Goal: Information Seeking & Learning: Check status

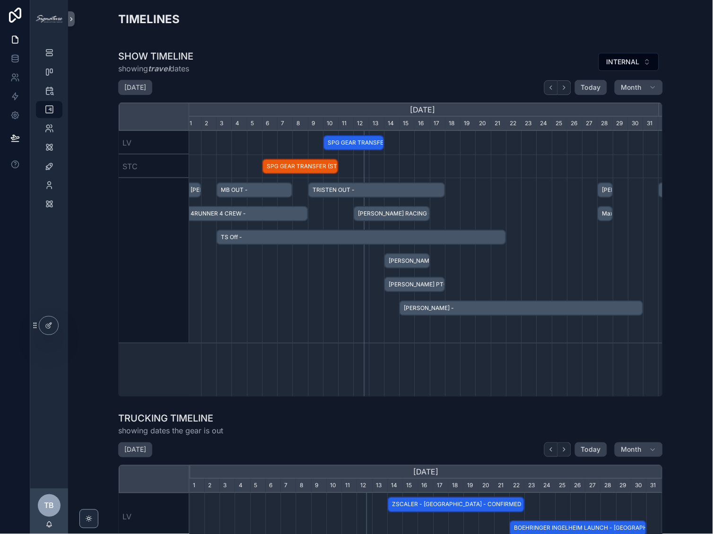
scroll to position [0, 471]
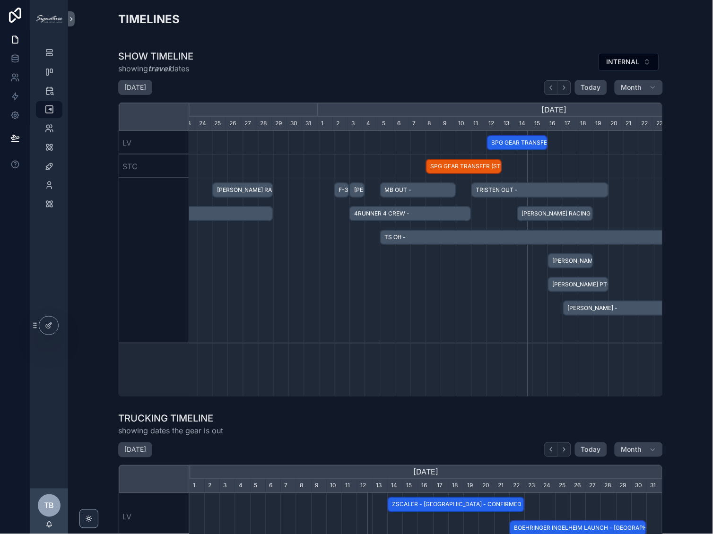
scroll to position [0, 465]
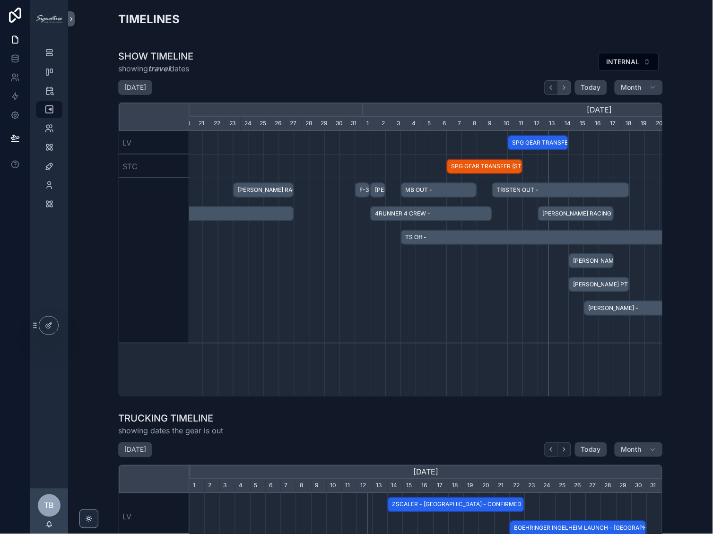
click at [565, 85] on button "scrollable content" at bounding box center [564, 87] width 13 height 15
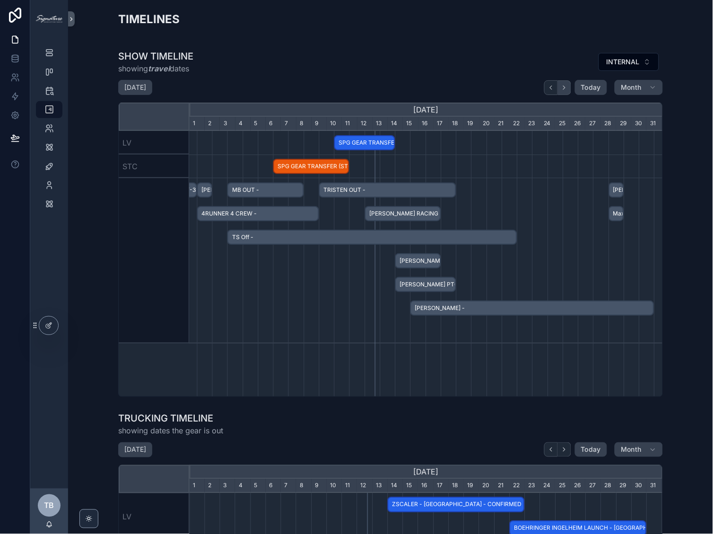
click at [565, 85] on button "scrollable content" at bounding box center [564, 87] width 13 height 15
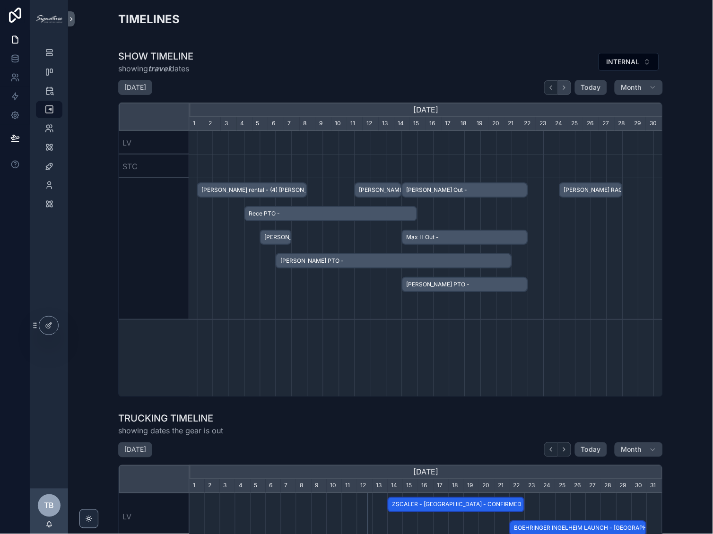
click at [563, 88] on icon "scrollable content" at bounding box center [564, 87] width 7 height 7
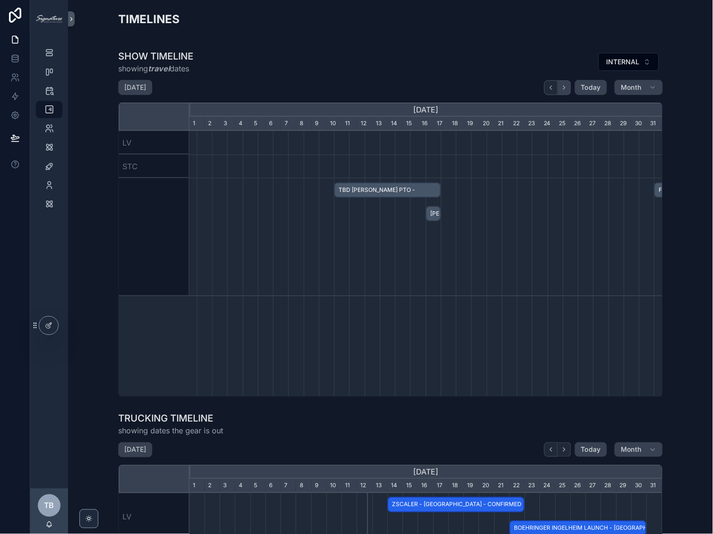
click at [563, 88] on icon "scrollable content" at bounding box center [564, 87] width 7 height 7
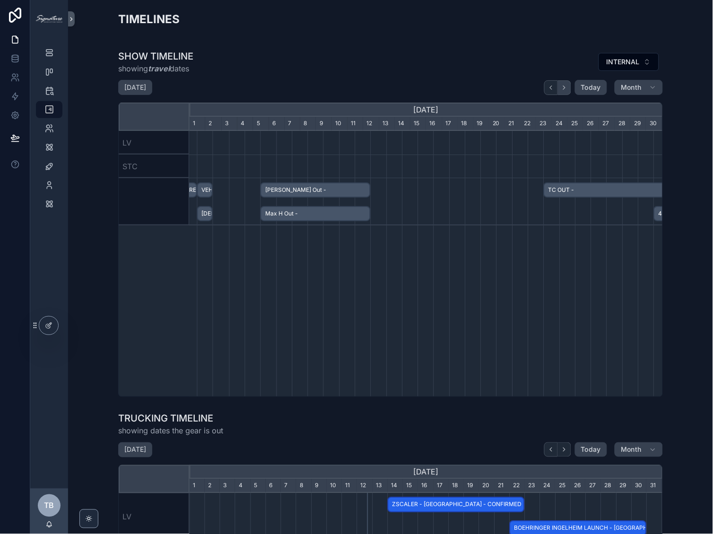
click at [563, 88] on icon "scrollable content" at bounding box center [564, 87] width 7 height 7
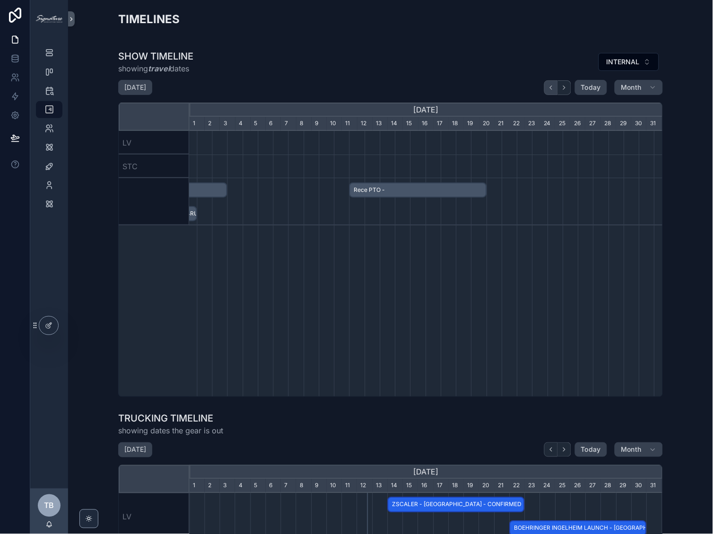
click at [548, 89] on icon "scrollable content" at bounding box center [551, 87] width 7 height 7
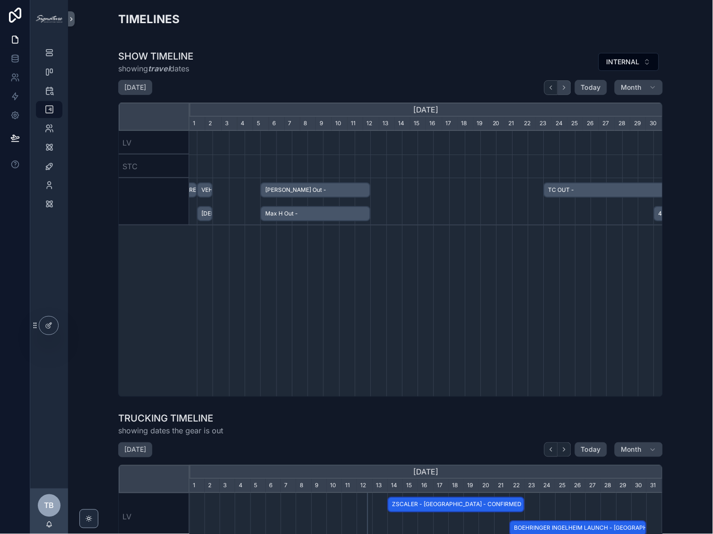
click at [561, 88] on icon "scrollable content" at bounding box center [564, 87] width 7 height 7
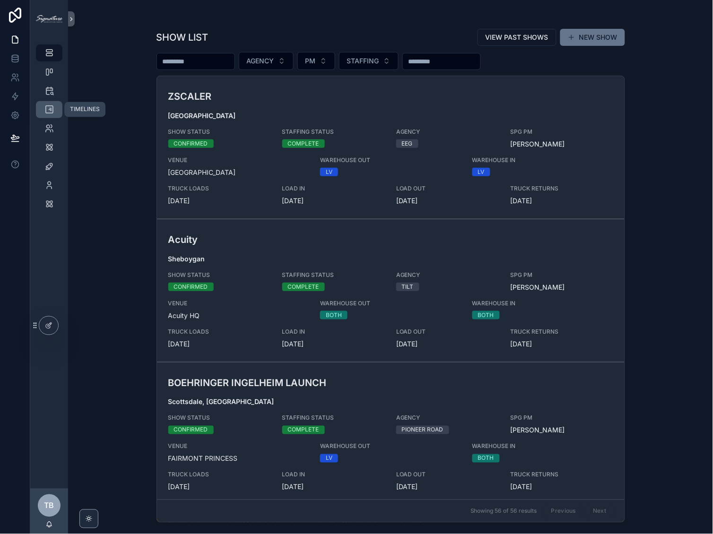
click at [47, 112] on icon "scrollable content" at bounding box center [48, 109] width 9 height 9
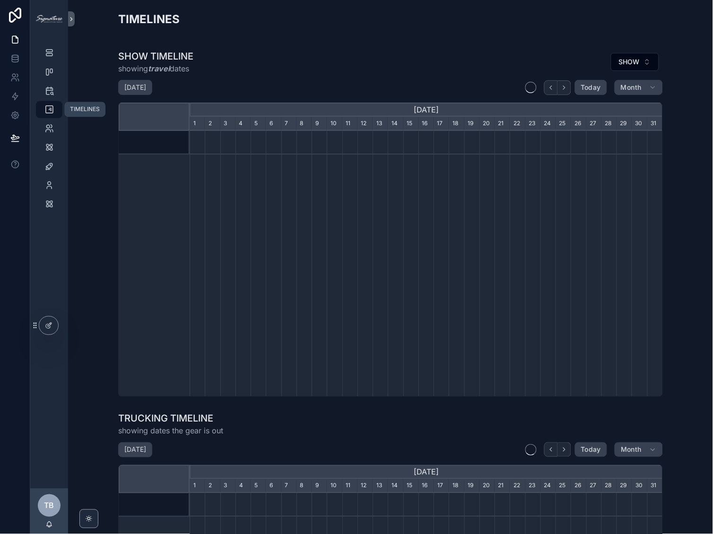
scroll to position [0, 473]
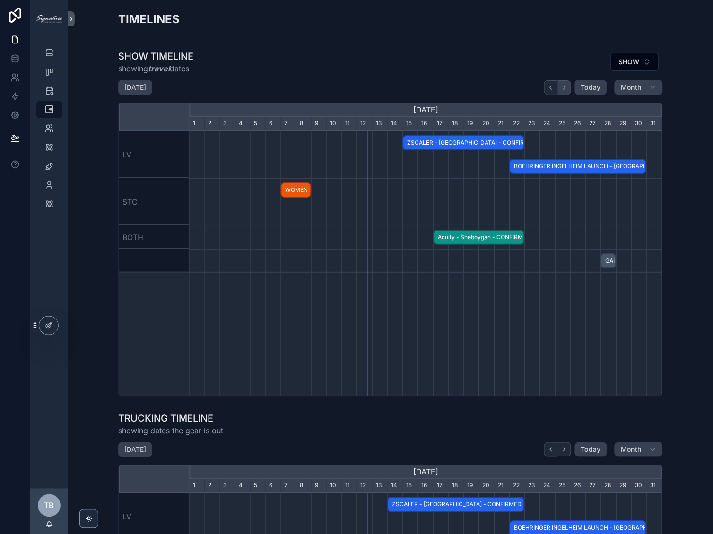
click at [561, 89] on icon "scrollable content" at bounding box center [564, 87] width 7 height 7
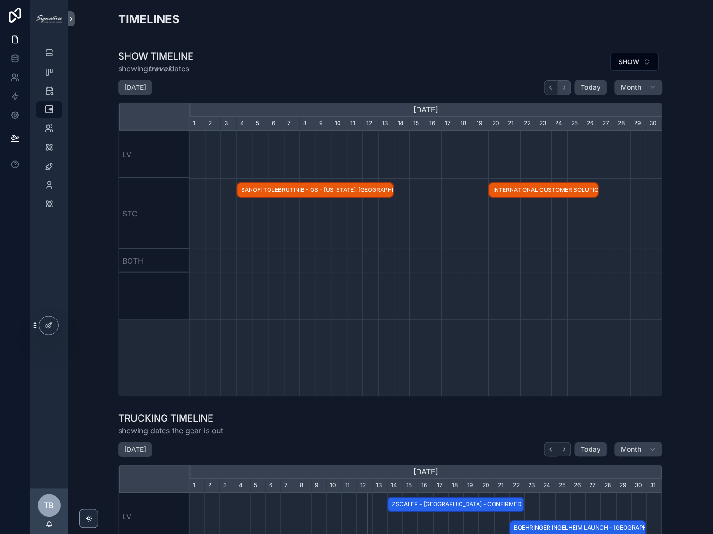
click at [561, 89] on icon "scrollable content" at bounding box center [564, 87] width 7 height 7
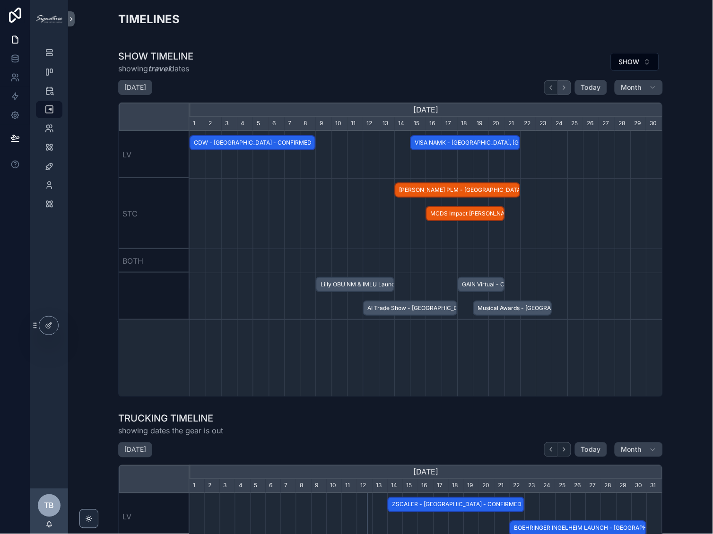
click at [561, 89] on icon "scrollable content" at bounding box center [564, 87] width 7 height 7
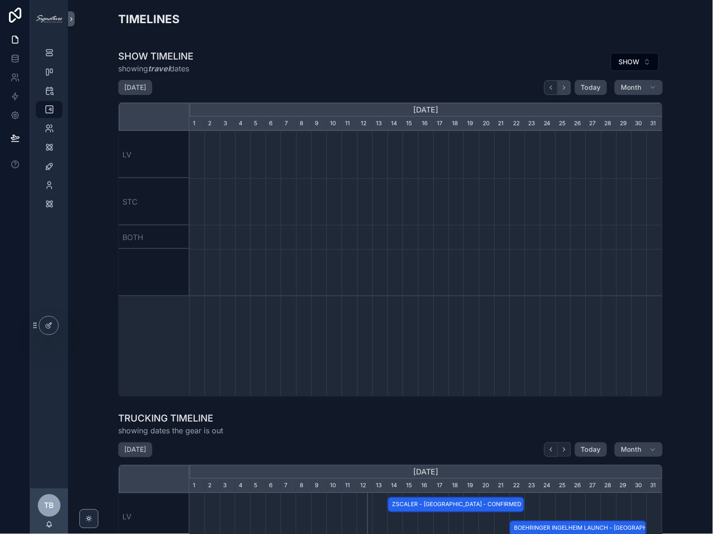
click at [561, 89] on icon "scrollable content" at bounding box center [564, 87] width 7 height 7
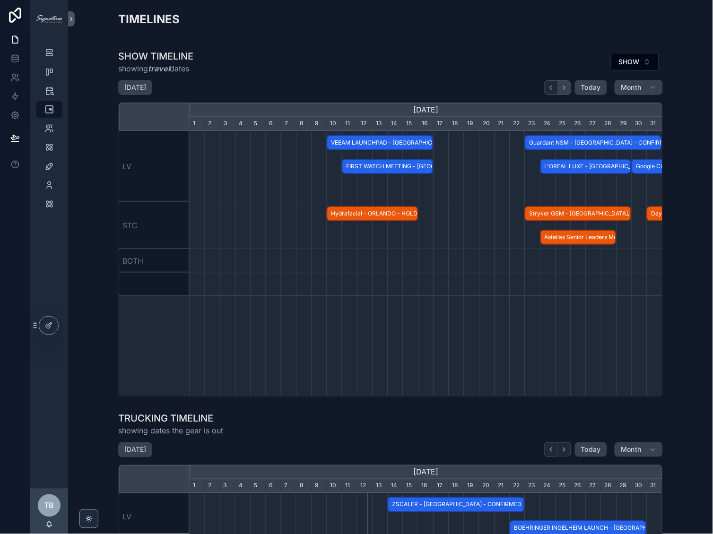
click at [561, 89] on icon "scrollable content" at bounding box center [564, 87] width 7 height 7
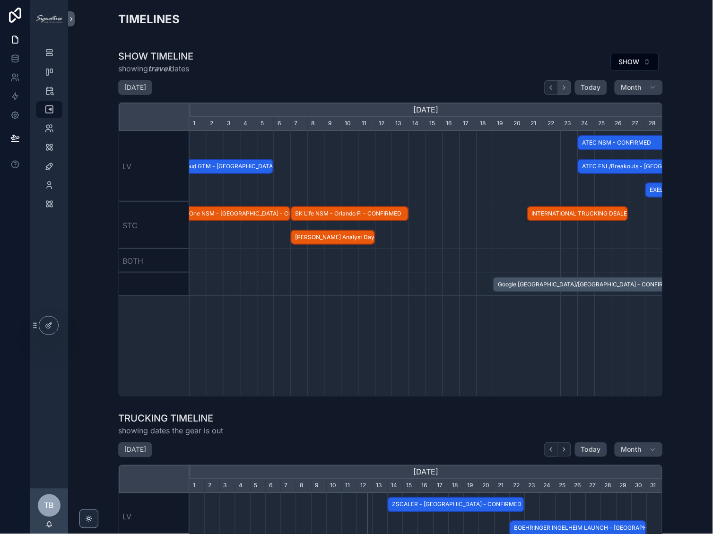
click at [561, 85] on icon "scrollable content" at bounding box center [564, 87] width 7 height 7
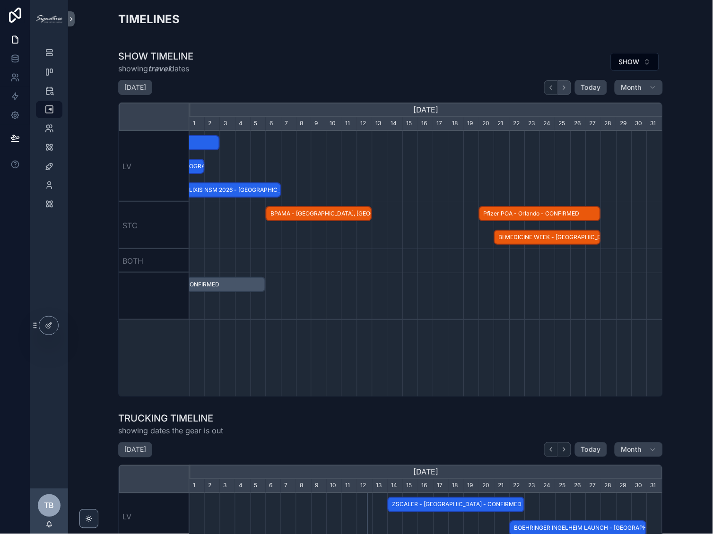
click at [561, 85] on icon "scrollable content" at bounding box center [564, 87] width 7 height 7
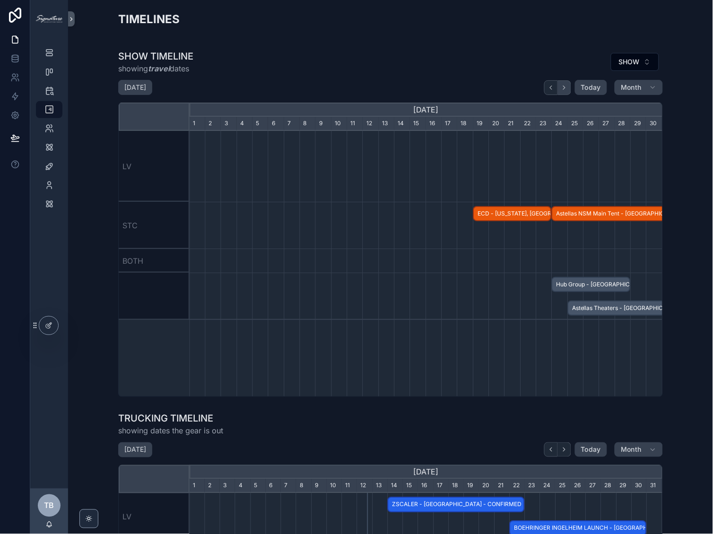
click at [561, 85] on icon "scrollable content" at bounding box center [564, 87] width 7 height 7
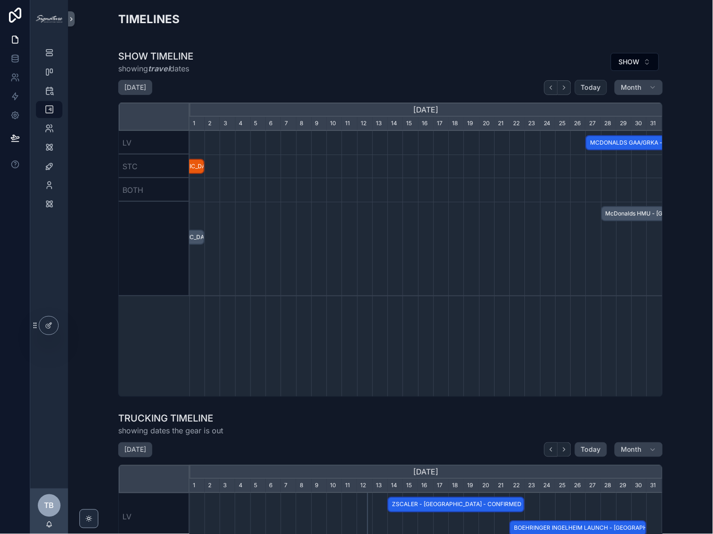
click at [576, 84] on button "Today" at bounding box center [591, 87] width 33 height 15
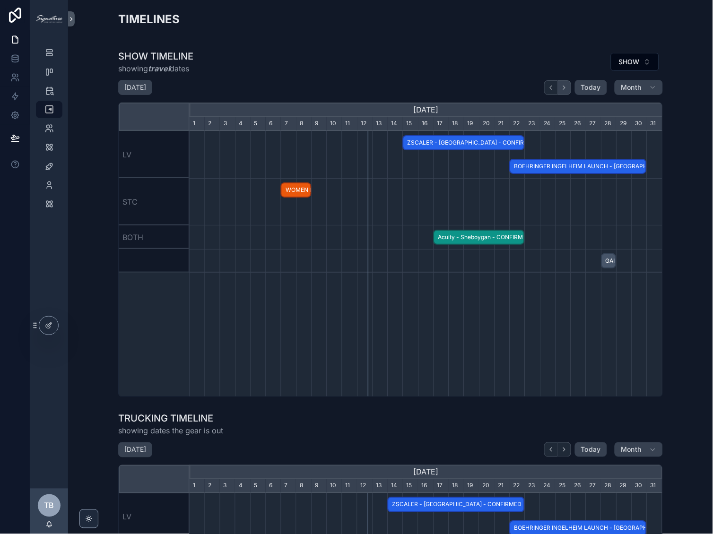
click at [561, 84] on icon "scrollable content" at bounding box center [564, 87] width 7 height 7
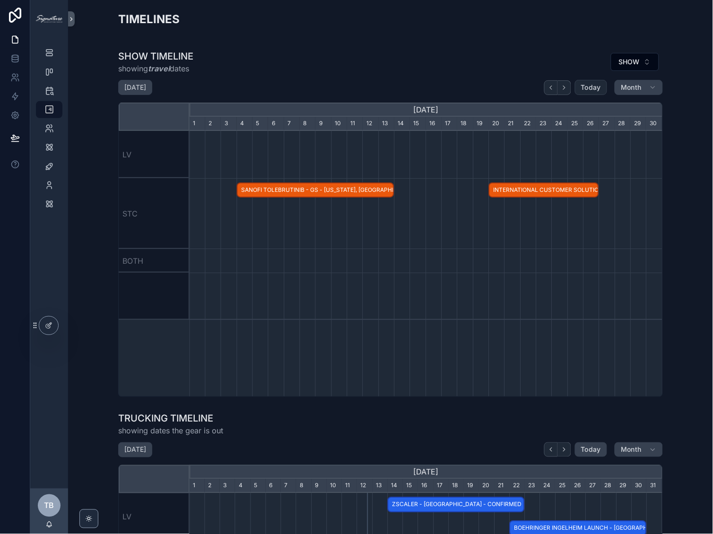
click at [581, 87] on span "Today" at bounding box center [591, 87] width 20 height 9
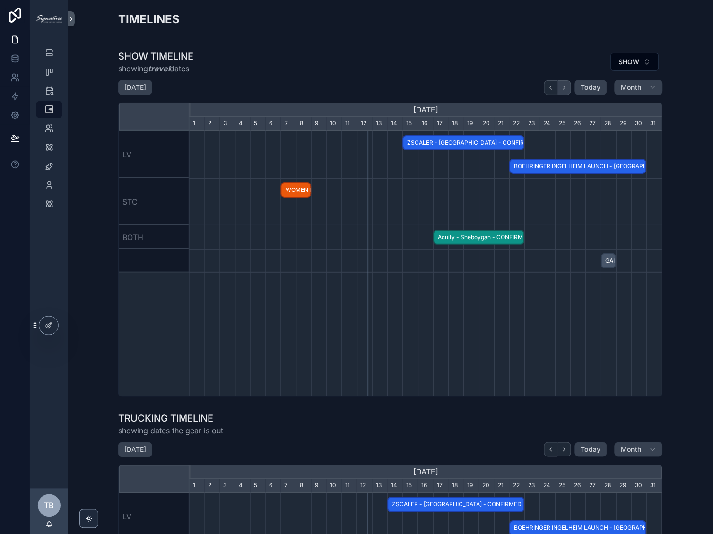
click at [565, 87] on button "scrollable content" at bounding box center [564, 87] width 13 height 15
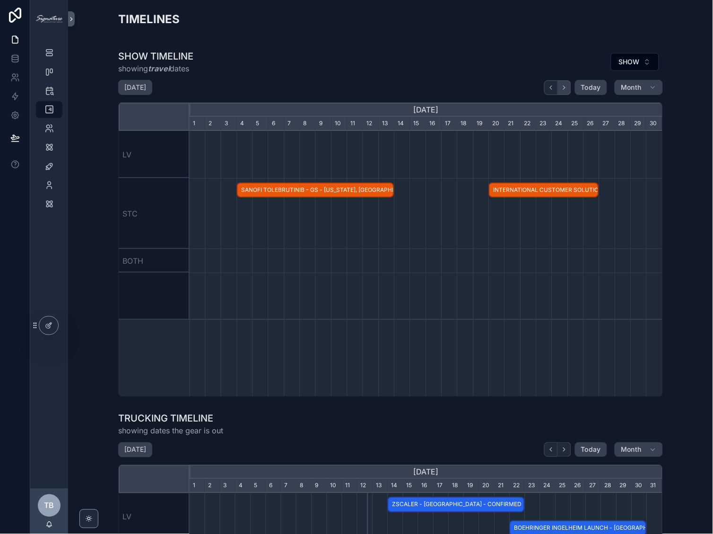
click at [565, 87] on button "scrollable content" at bounding box center [564, 87] width 13 height 15
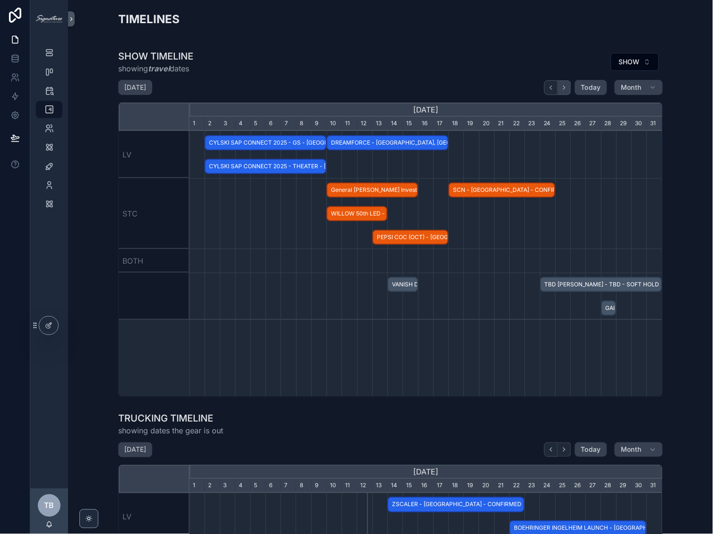
click at [565, 87] on button "scrollable content" at bounding box center [564, 87] width 13 height 15
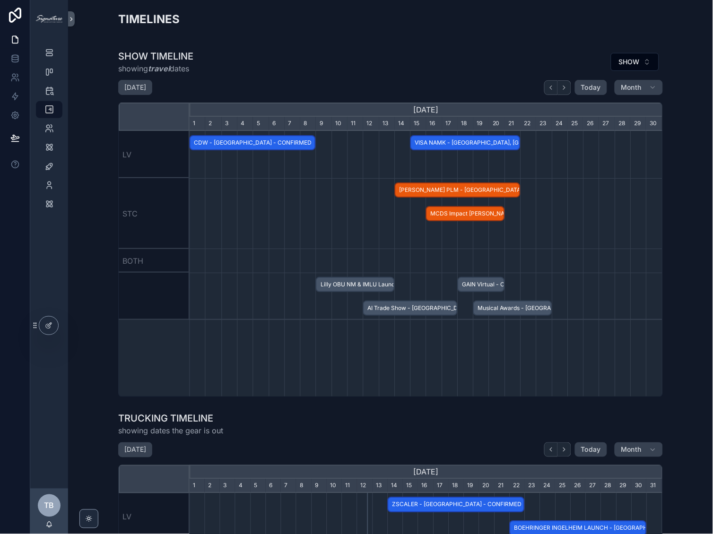
click at [356, 284] on span "Lilly OBU NM & IMLU Launch - CONFIRMED" at bounding box center [355, 285] width 77 height 16
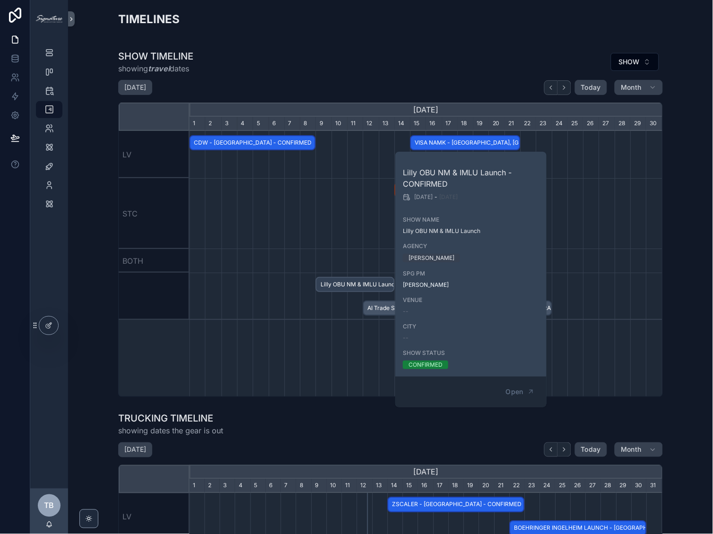
click at [295, 296] on div "scrollable content" at bounding box center [426, 296] width 1418 height 47
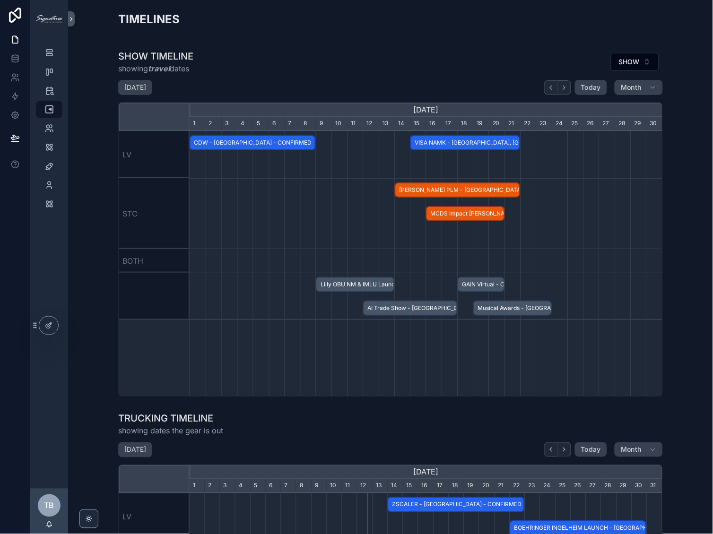
click at [369, 282] on span "Lilly OBU NM & IMLU Launch - CONFIRMED" at bounding box center [355, 285] width 77 height 16
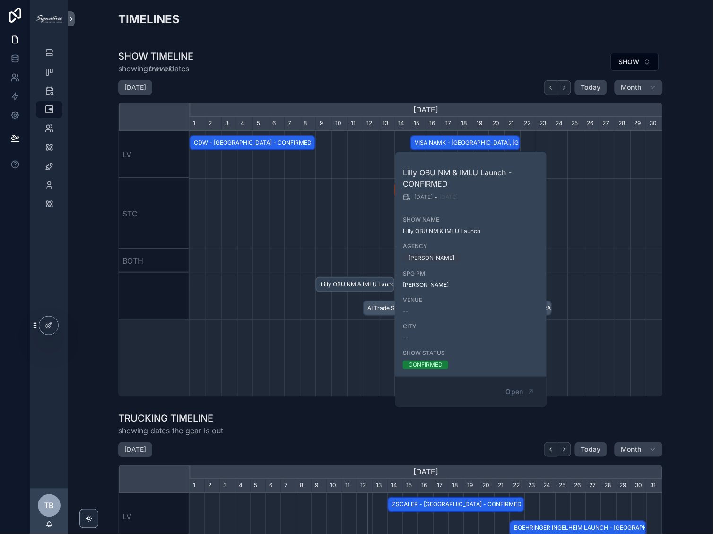
click at [327, 335] on div "CYLSKI SAP CONNECT 2025 - GS - [GEOGRAPHIC_DATA] - CONFIRMED CYLSKI SAP CONNECT…" at bounding box center [426, 264] width 473 height 266
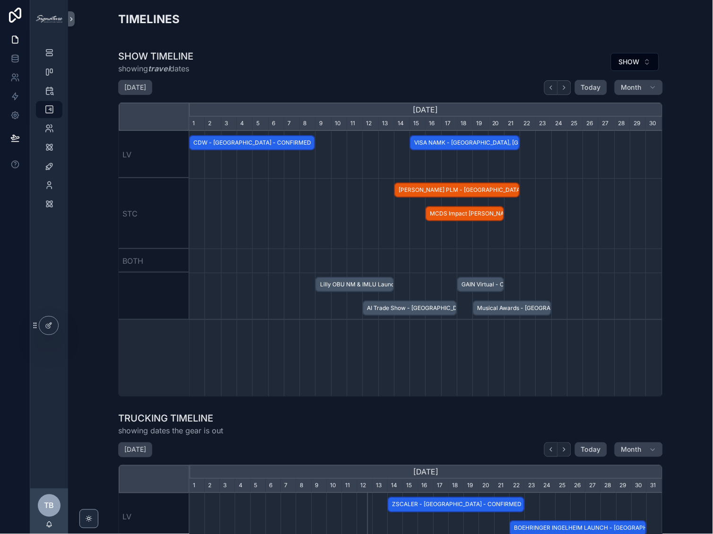
click at [355, 288] on span "Lilly OBU NM & IMLU Launch - CONFIRMED" at bounding box center [354, 285] width 77 height 16
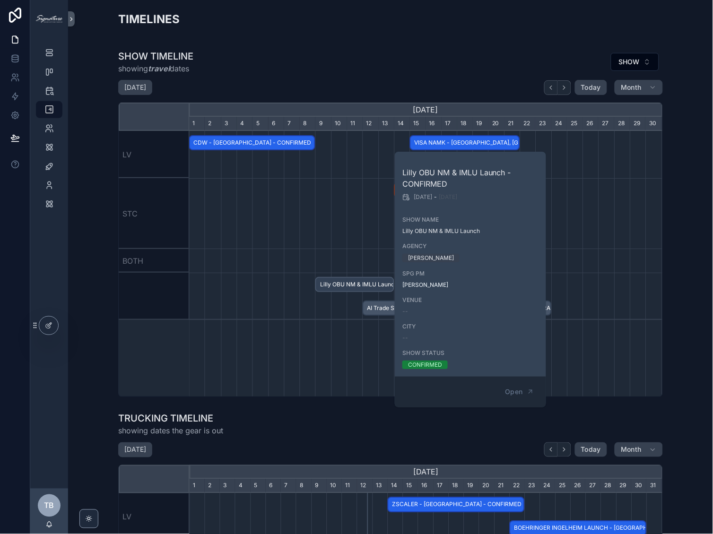
click at [303, 352] on div "CYLSKI SAP CONNECT 2025 - GS - [GEOGRAPHIC_DATA] - CONFIRMED CYLSKI SAP CONNECT…" at bounding box center [426, 264] width 473 height 266
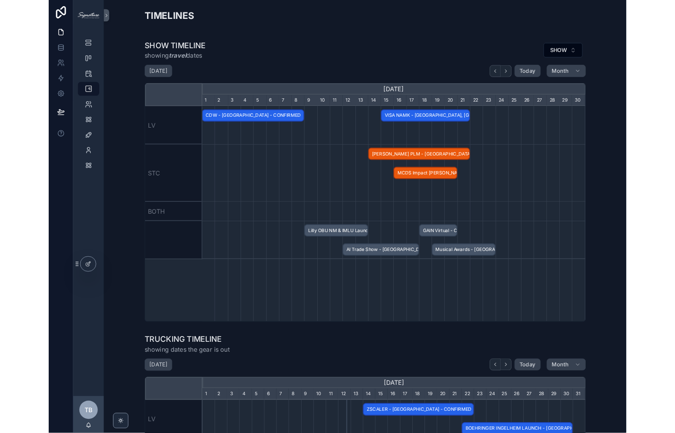
scroll to position [0, 473]
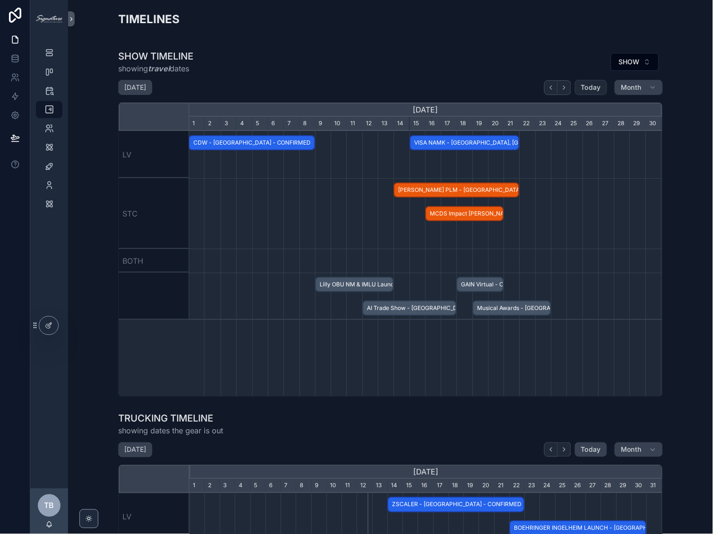
click at [576, 87] on button "Today" at bounding box center [591, 87] width 33 height 15
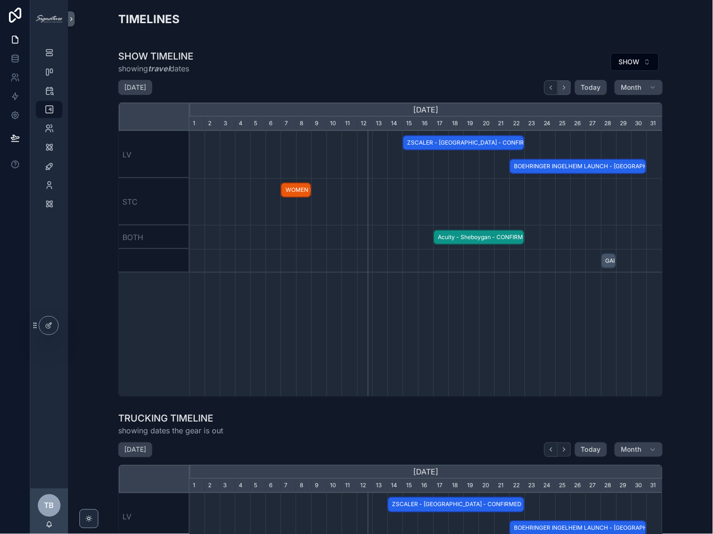
click at [561, 85] on icon "scrollable content" at bounding box center [564, 87] width 7 height 7
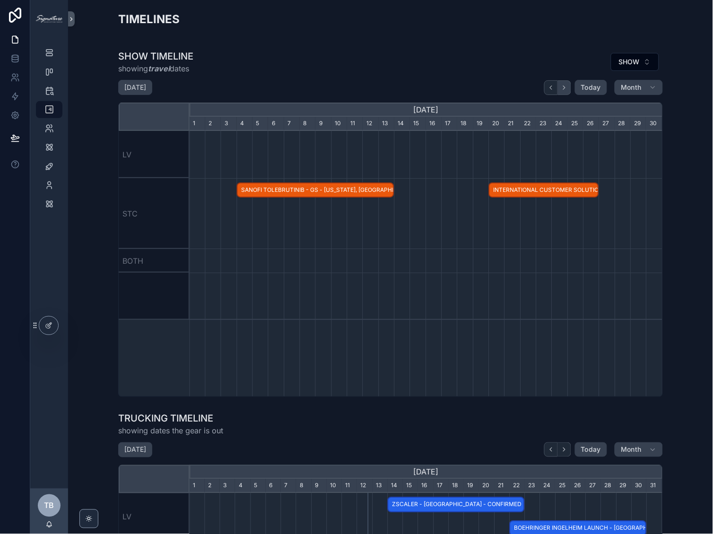
click at [561, 86] on icon "scrollable content" at bounding box center [564, 87] width 7 height 7
